Goal: Task Accomplishment & Management: Manage account settings

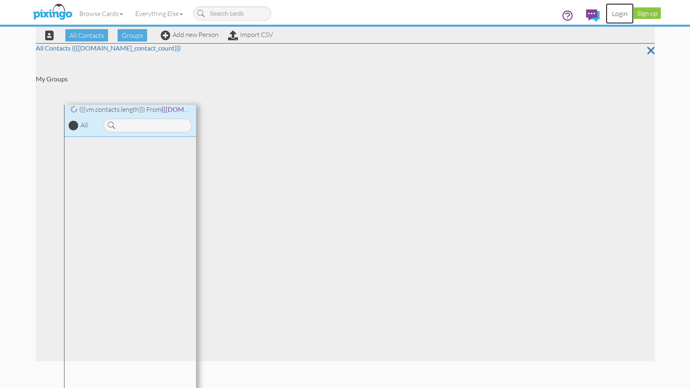
click at [618, 13] on link "Login" at bounding box center [620, 13] width 28 height 21
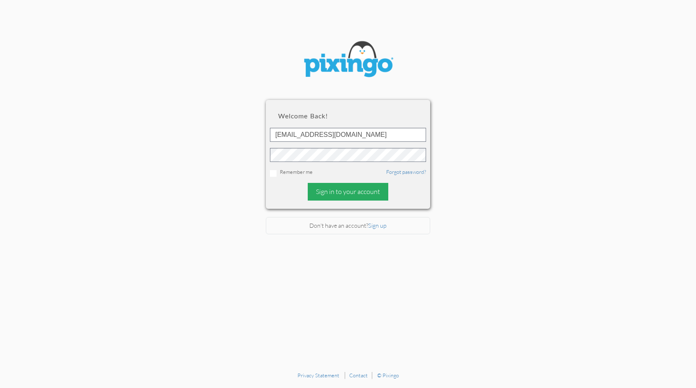
click at [348, 190] on div "Sign in to your account" at bounding box center [348, 192] width 81 height 18
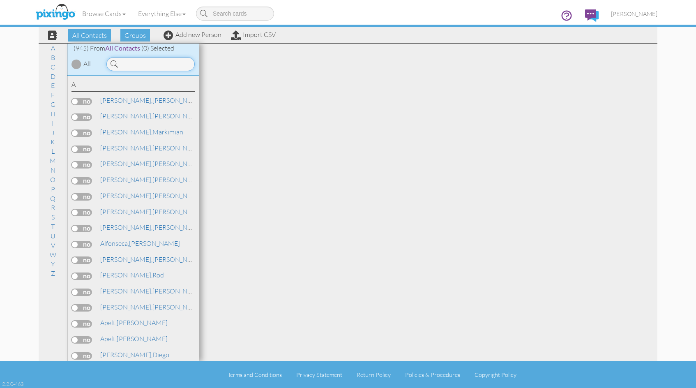
click at [145, 64] on input at bounding box center [150, 64] width 88 height 14
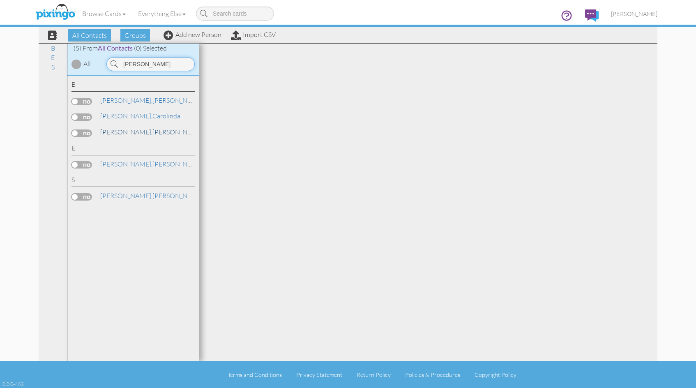
type input "linda"
click at [127, 132] on span "[PERSON_NAME]," at bounding box center [126, 132] width 52 height 8
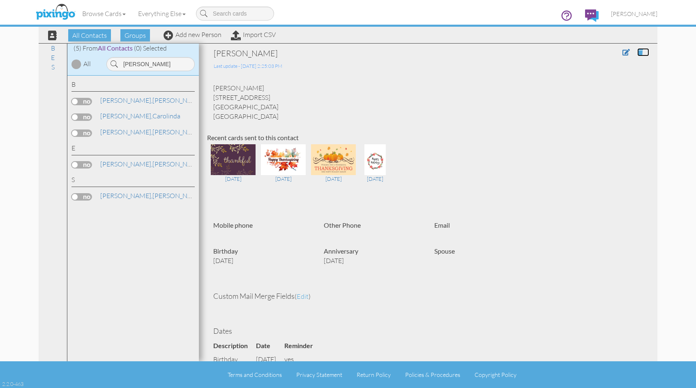
click at [638, 51] on span at bounding box center [641, 52] width 6 height 7
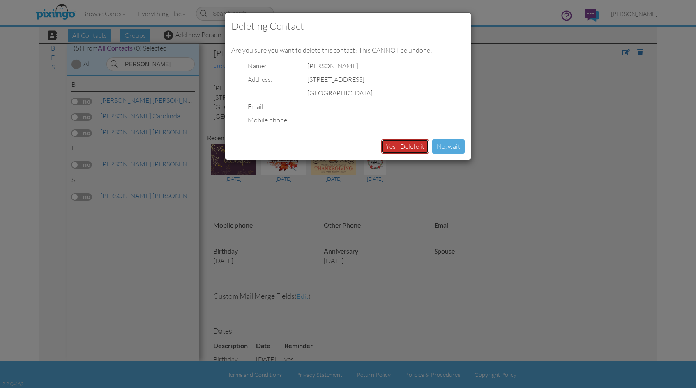
click at [414, 147] on button "Yes - Delete it" at bounding box center [406, 146] width 48 height 14
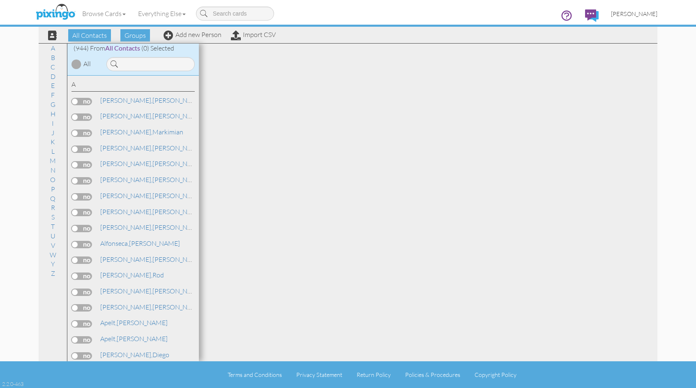
click at [640, 13] on span "[PERSON_NAME]" at bounding box center [634, 13] width 46 height 7
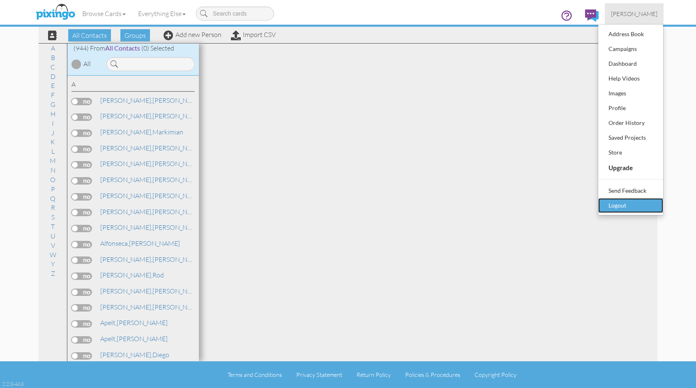
click at [621, 206] on div "Logout" at bounding box center [631, 205] width 49 height 12
